Goal: Register for event/course

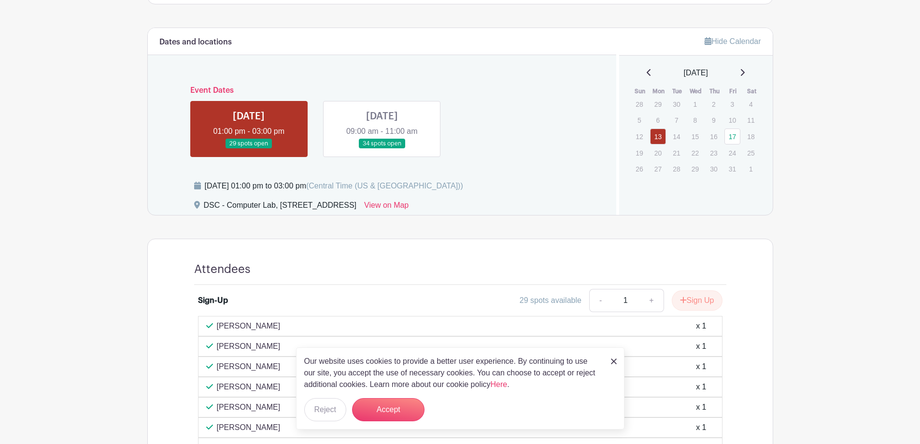
scroll to position [338, 0]
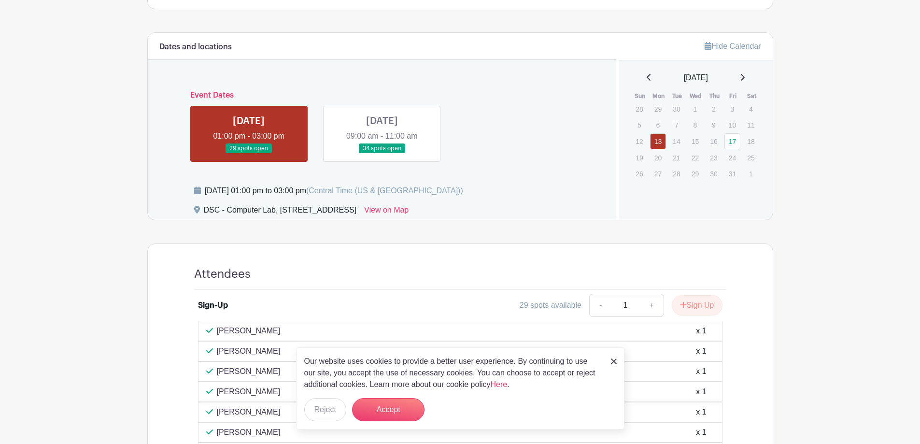
click at [382, 154] on link at bounding box center [382, 154] width 0 height 0
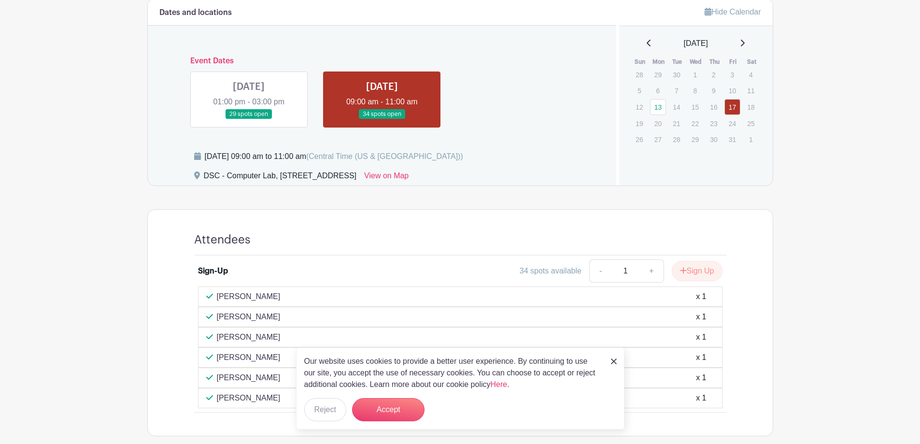
scroll to position [377, 0]
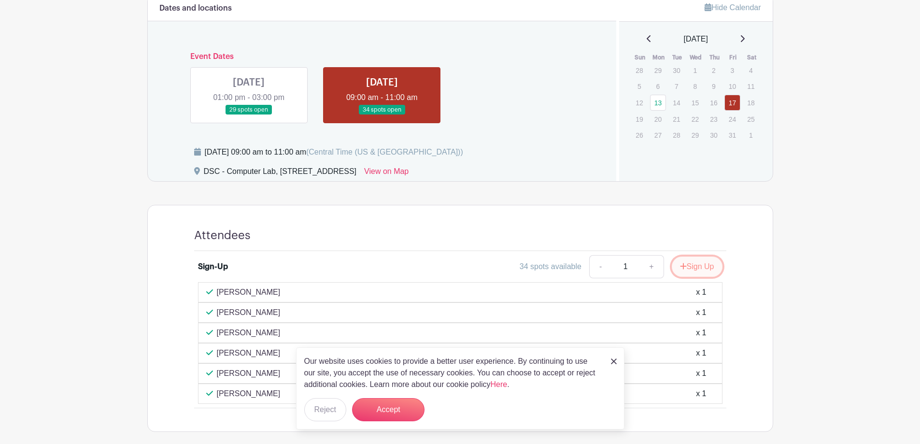
click at [700, 267] on button "Sign Up" at bounding box center [697, 267] width 51 height 20
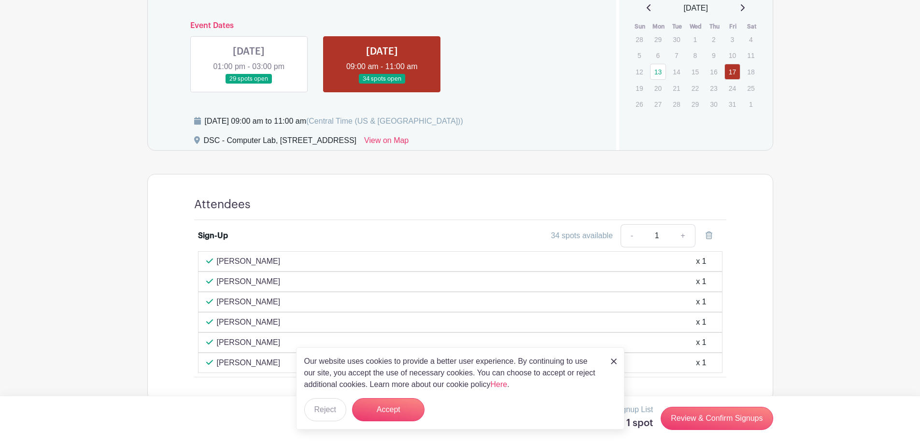
scroll to position [425, 0]
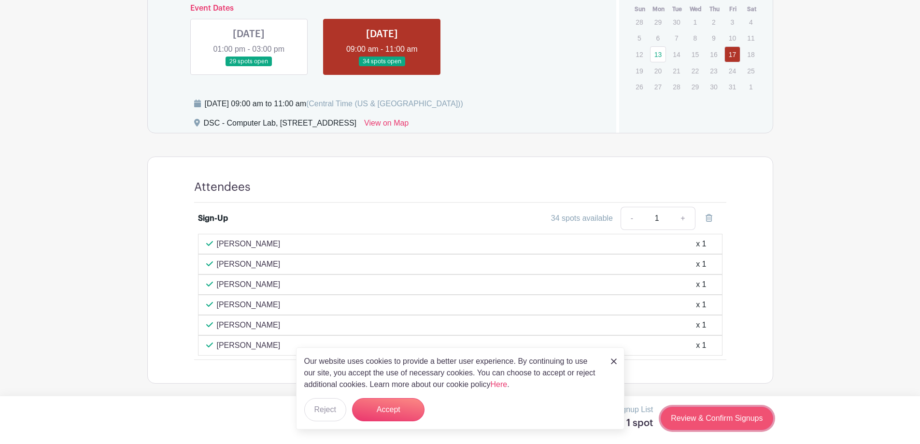
click at [730, 423] on link "Review & Confirm Signups" at bounding box center [717, 418] width 112 height 23
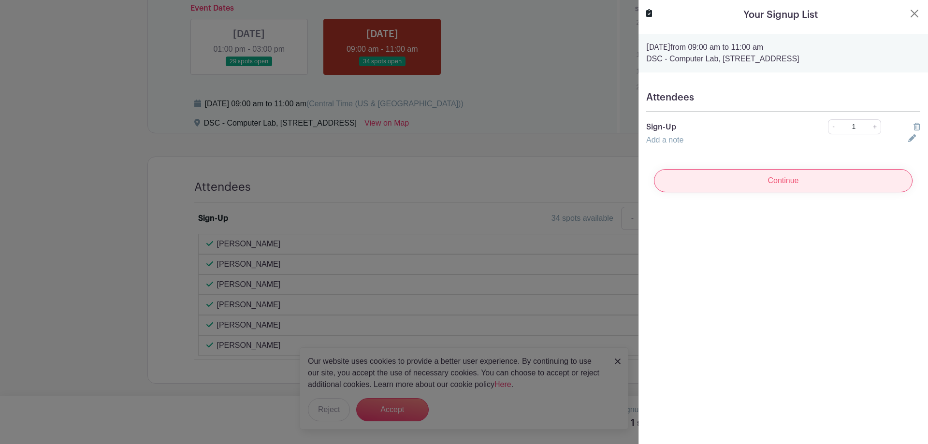
click at [779, 181] on input "Continue" at bounding box center [783, 180] width 258 height 23
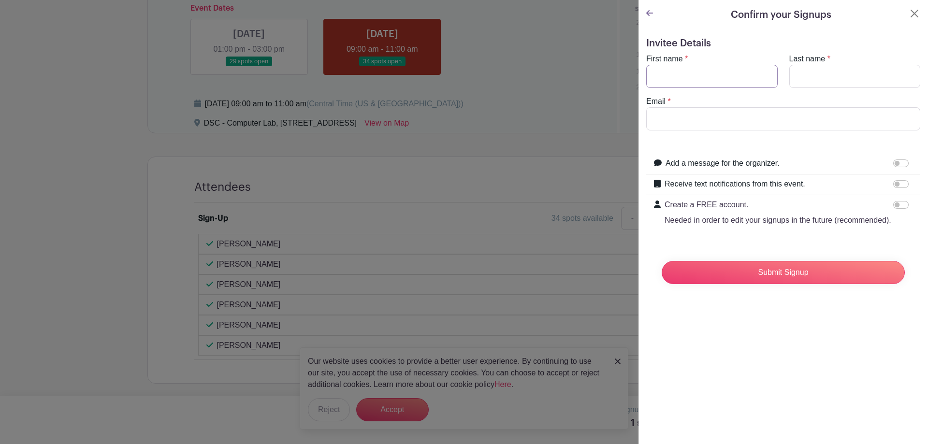
click at [696, 71] on input "First name" at bounding box center [711, 76] width 131 height 23
type input "[PERSON_NAME]"
click at [812, 73] on input "Last name" at bounding box center [854, 76] width 131 height 23
type input "[PERSON_NAME]"
click at [704, 118] on input "Email" at bounding box center [783, 118] width 274 height 23
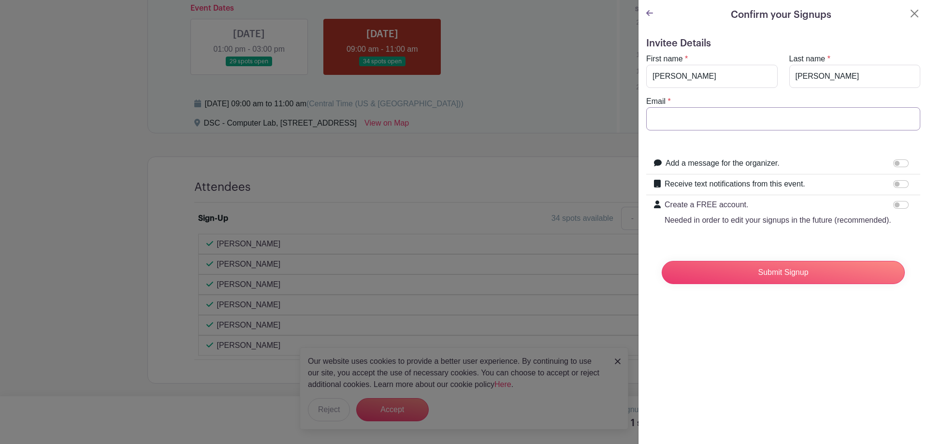
type input "[EMAIL_ADDRESS][DOMAIN_NAME]"
click at [782, 280] on input "Submit Signup" at bounding box center [782, 272] width 243 height 23
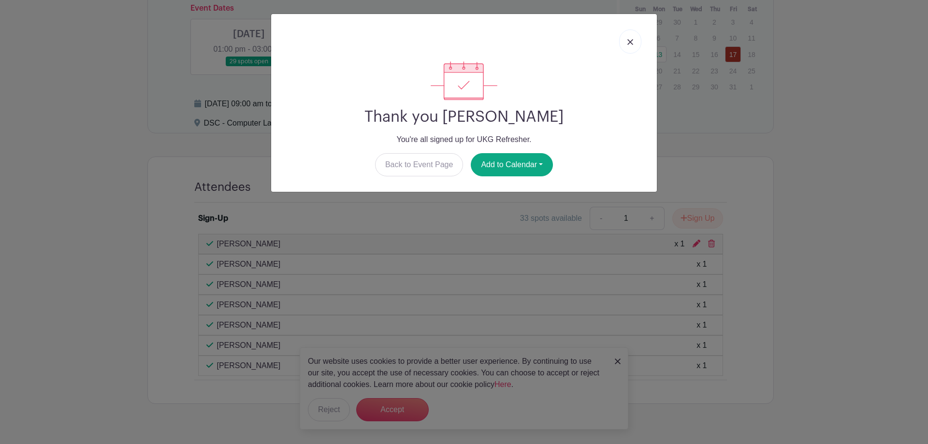
click at [629, 42] on img at bounding box center [630, 42] width 6 height 6
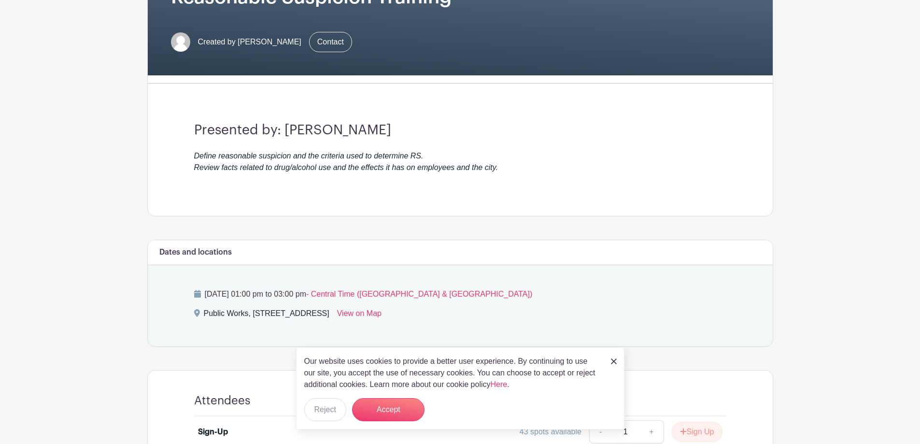
scroll to position [266, 0]
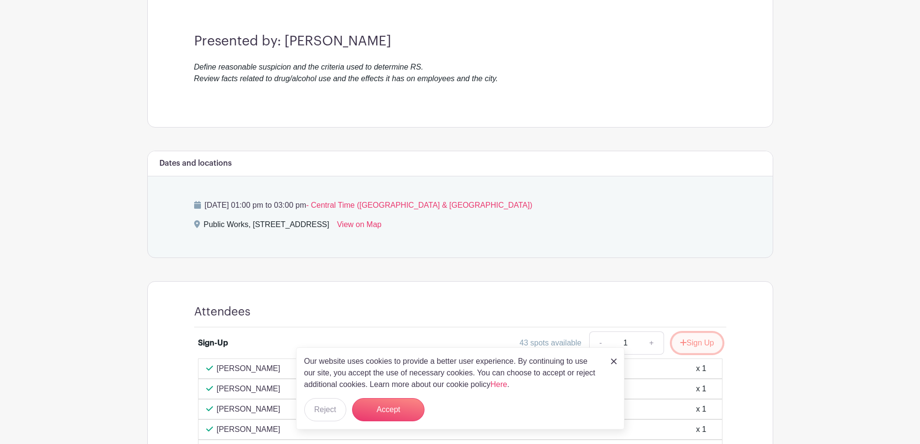
click at [706, 341] on button "Sign Up" at bounding box center [697, 343] width 51 height 20
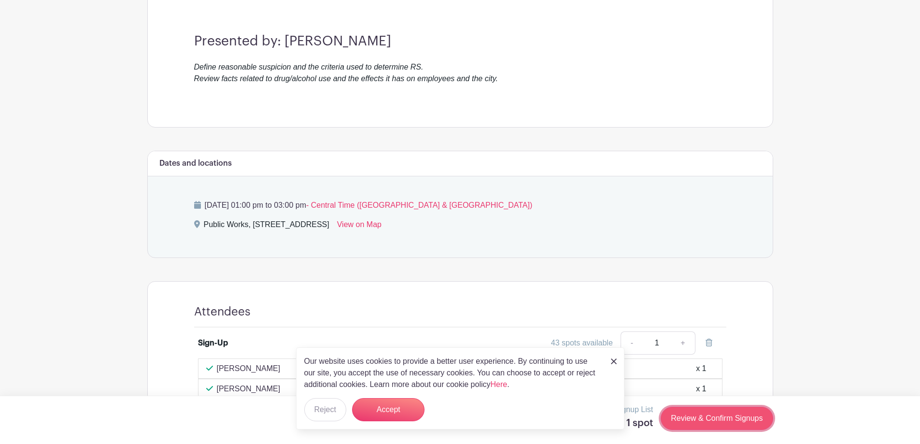
click at [727, 413] on link "Review & Confirm Signups" at bounding box center [717, 418] width 112 height 23
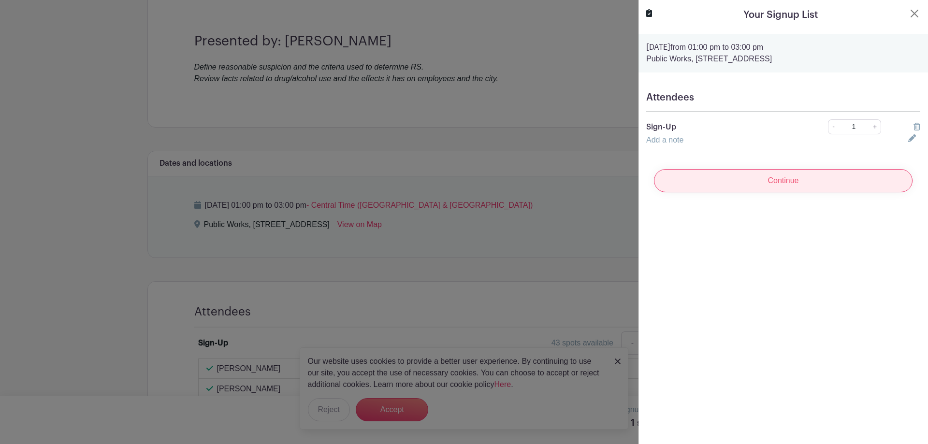
click at [751, 187] on input "Continue" at bounding box center [783, 180] width 258 height 23
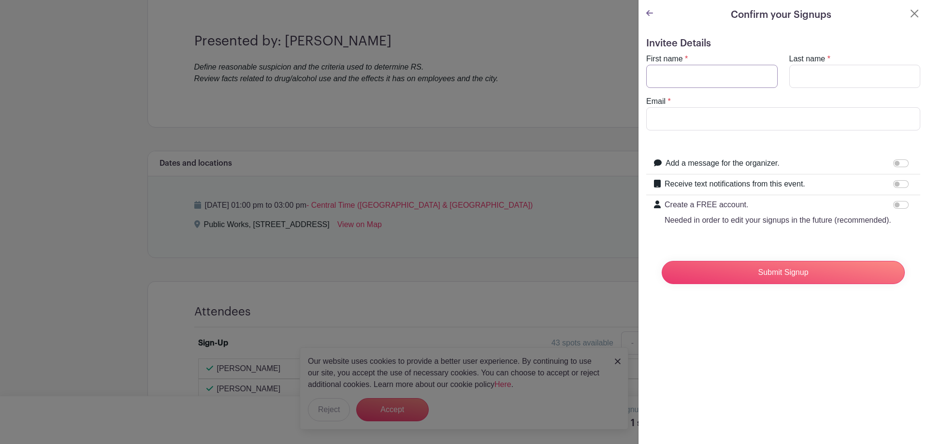
click at [714, 77] on input "First name" at bounding box center [711, 76] width 131 height 23
type input "[PERSON_NAME]"
click at [805, 81] on input "Last name" at bounding box center [854, 76] width 131 height 23
type input "[PERSON_NAME]"
click at [787, 115] on input "Email" at bounding box center [783, 118] width 274 height 23
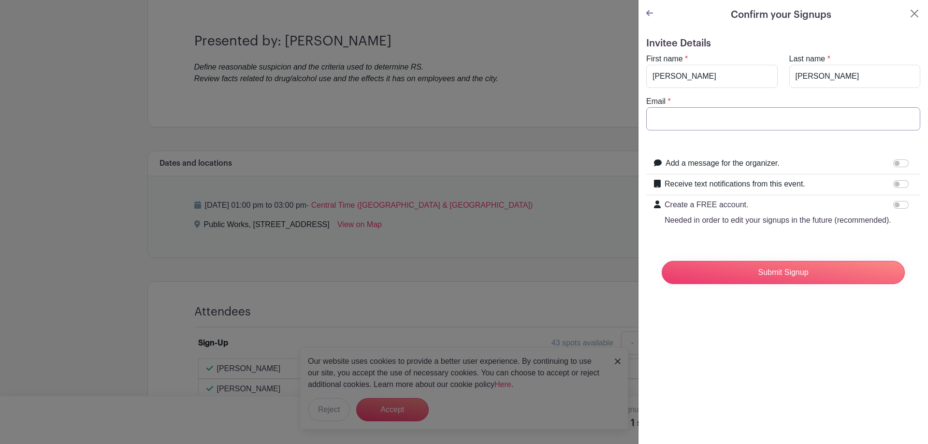
type input "[EMAIL_ADDRESS][DOMAIN_NAME]"
click at [781, 284] on input "Submit Signup" at bounding box center [782, 272] width 243 height 23
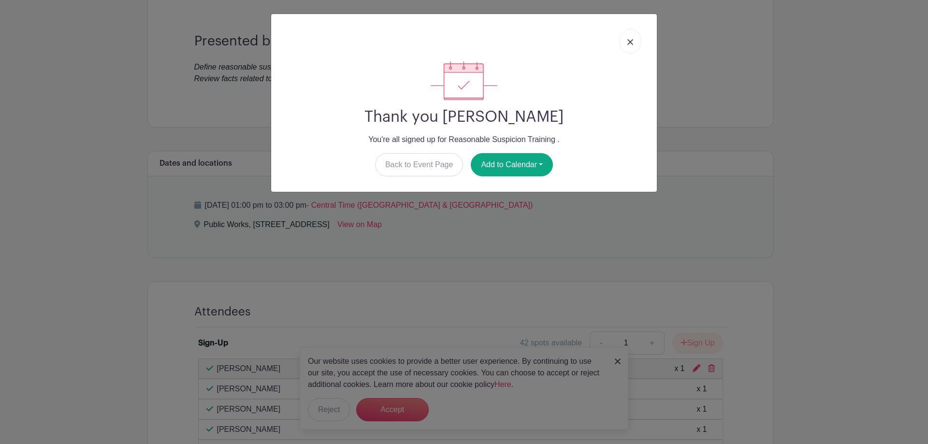
click at [625, 39] on link at bounding box center [630, 41] width 22 height 24
